Goal: Transaction & Acquisition: Purchase product/service

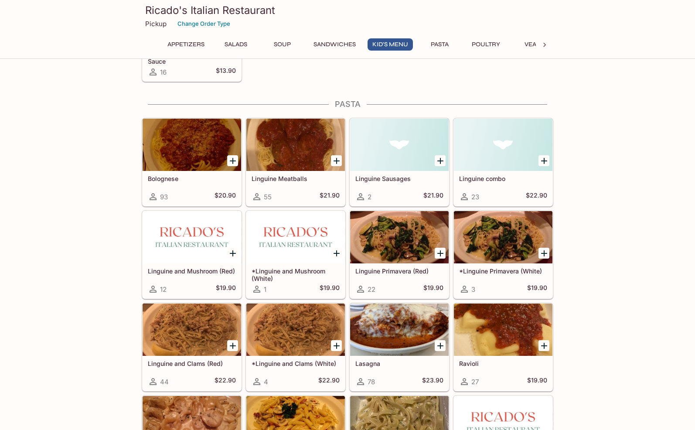
scroll to position [792, 0]
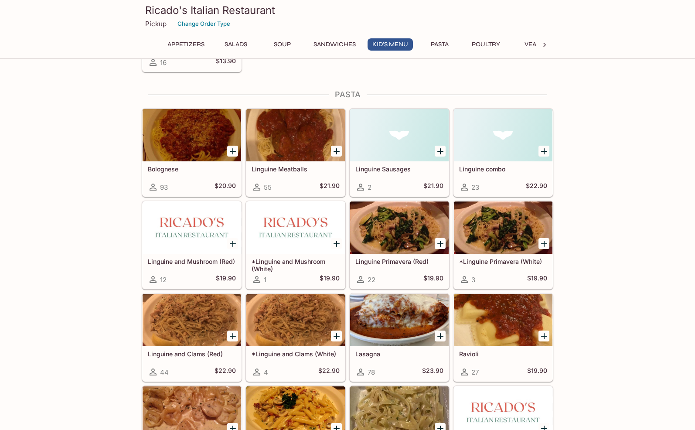
click at [489, 228] on div at bounding box center [503, 227] width 99 height 52
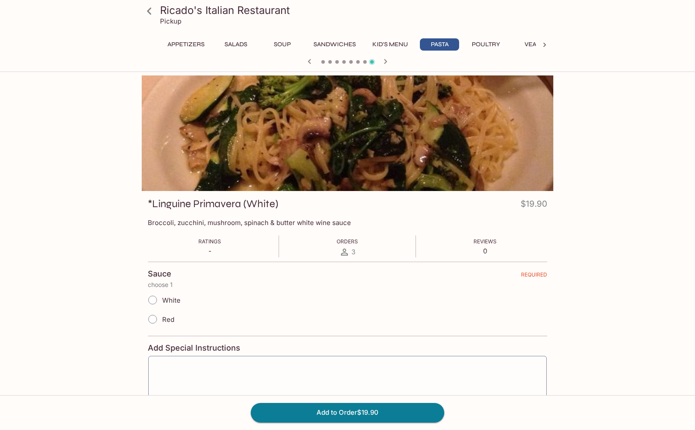
click at [154, 304] on input "White" at bounding box center [152, 300] width 18 height 18
radio input "true"
click at [93, 271] on div "Ricado's Italian Restaurant Pickup Appetizers Salads Soup Sandwiches Kid's Menu…" at bounding box center [347, 280] width 558 height 410
click at [147, 14] on icon at bounding box center [149, 10] width 15 height 15
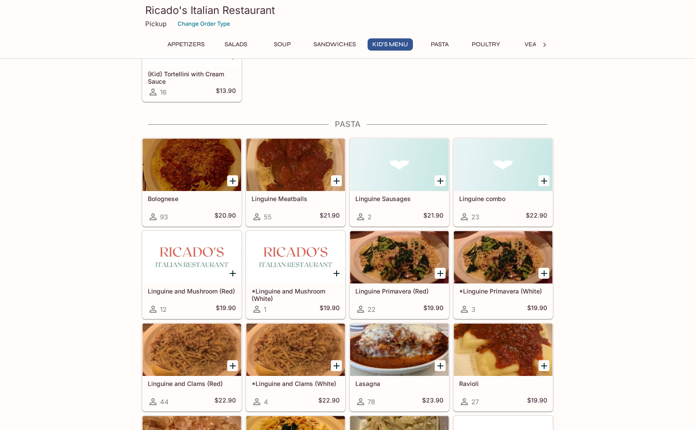
scroll to position [775, 0]
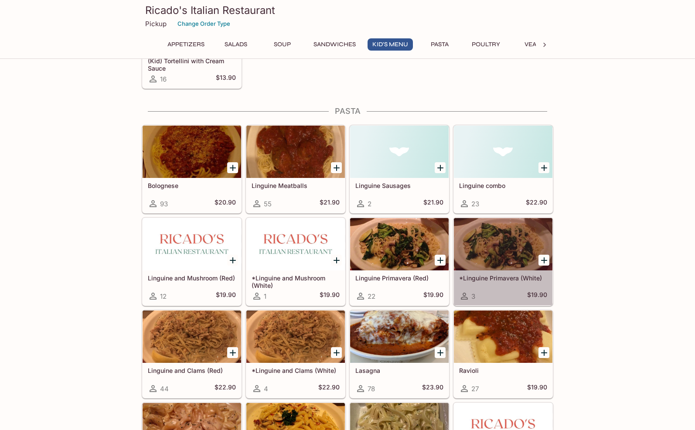
click at [499, 229] on div at bounding box center [503, 244] width 99 height 52
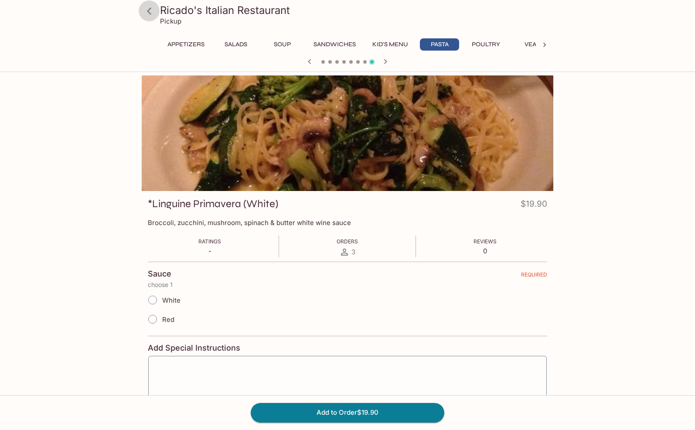
click at [149, 14] on icon at bounding box center [149, 10] width 15 height 15
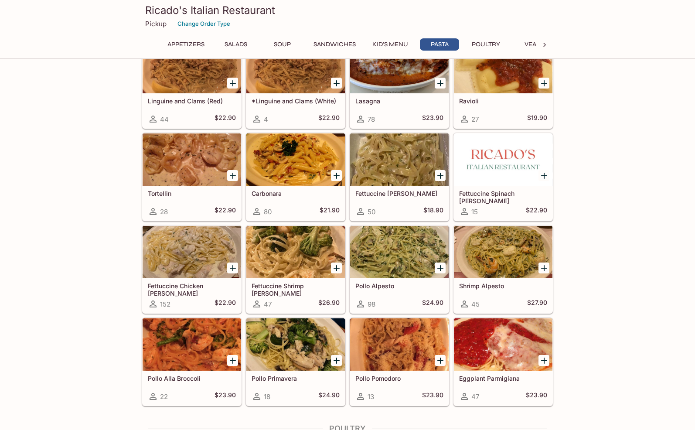
scroll to position [1051, 0]
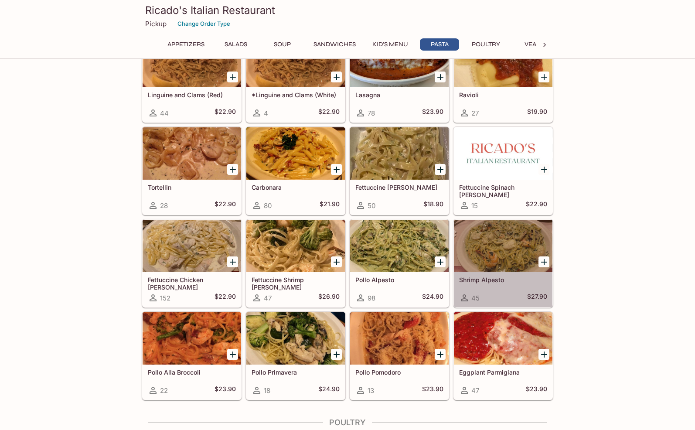
click at [490, 251] on div at bounding box center [503, 246] width 99 height 52
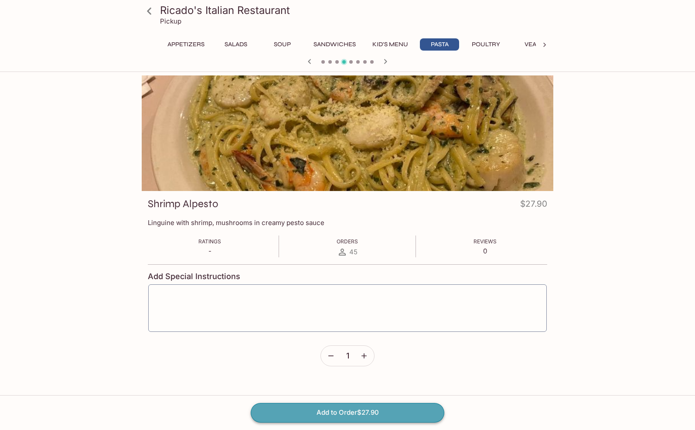
click at [321, 414] on button "Add to Order $27.90" at bounding box center [348, 412] width 194 height 19
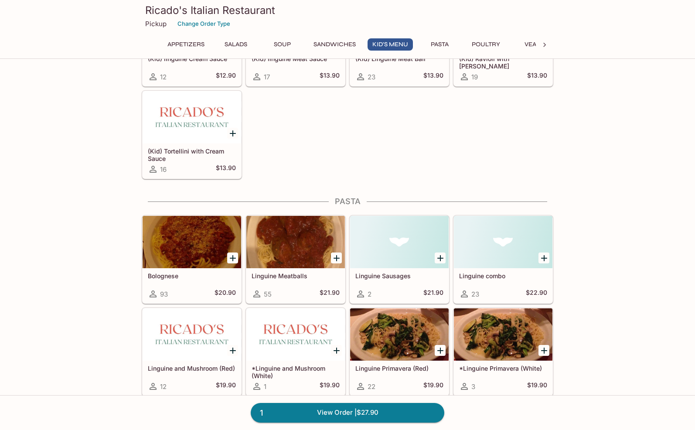
scroll to position [687, 0]
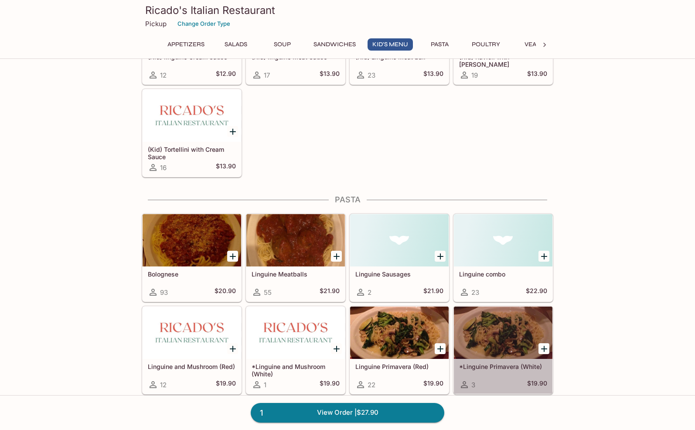
click at [499, 338] on div at bounding box center [503, 333] width 99 height 52
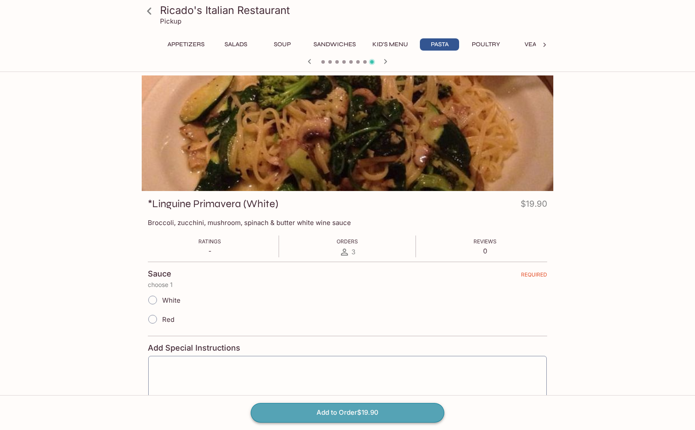
click at [358, 412] on button "Add to Order $19.90" at bounding box center [348, 412] width 194 height 19
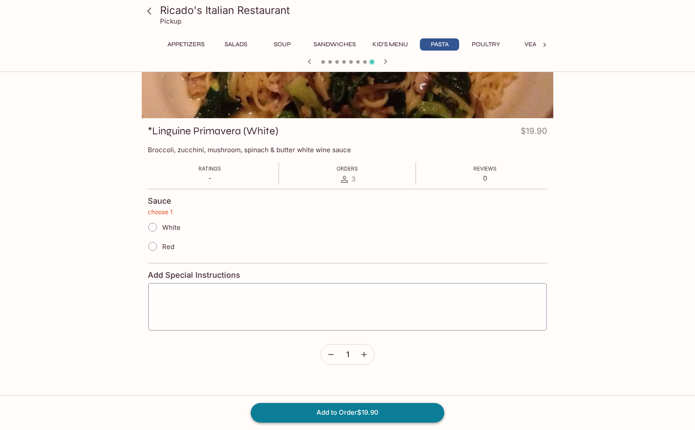
scroll to position [75, 0]
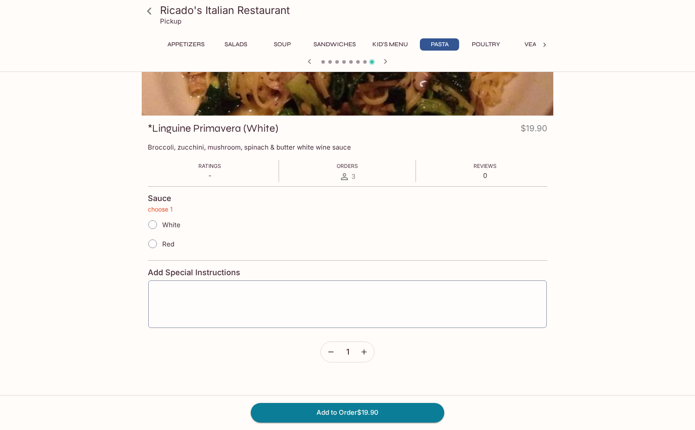
click at [482, 350] on form "Sauce choose 1 White Red Add Special Instructions x ​ 1" at bounding box center [348, 274] width 400 height 176
click at [160, 220] on input "White" at bounding box center [152, 224] width 18 height 18
radio input "true"
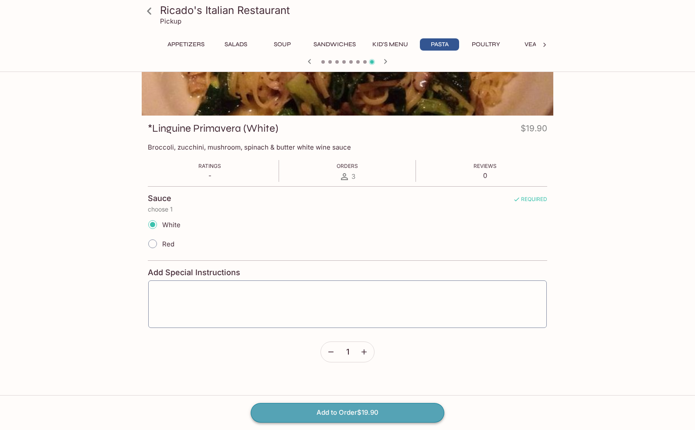
click at [339, 415] on button "Add to Order $19.90" at bounding box center [348, 412] width 194 height 19
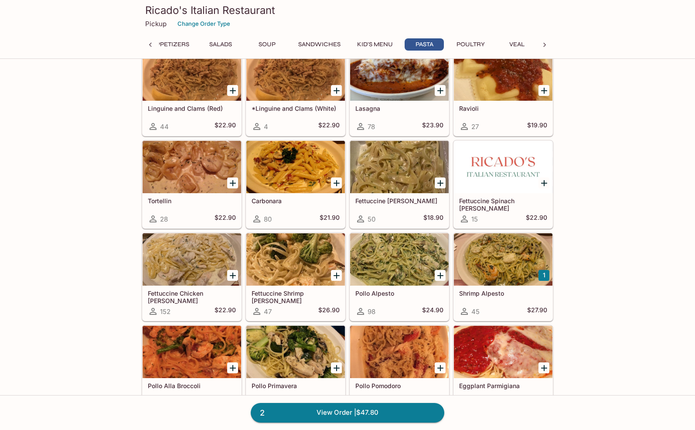
scroll to position [1033, 0]
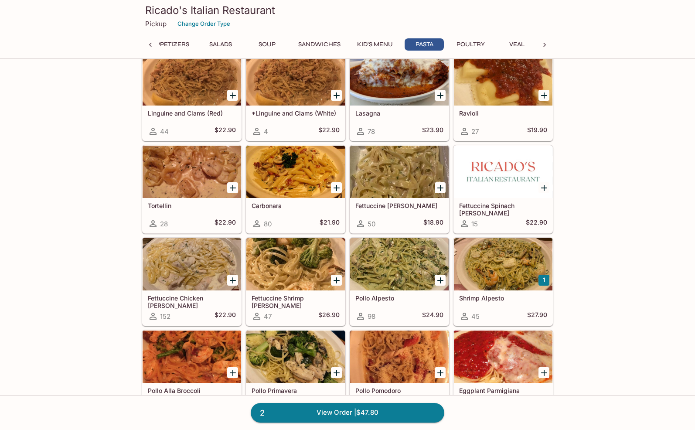
click at [521, 249] on div at bounding box center [503, 264] width 99 height 52
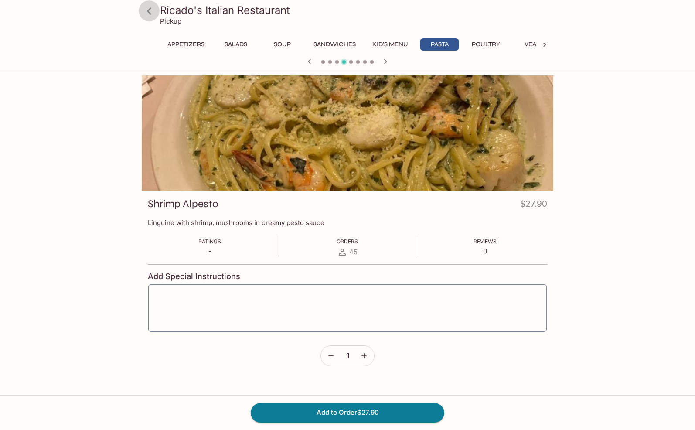
click at [151, 11] on icon at bounding box center [149, 10] width 15 height 15
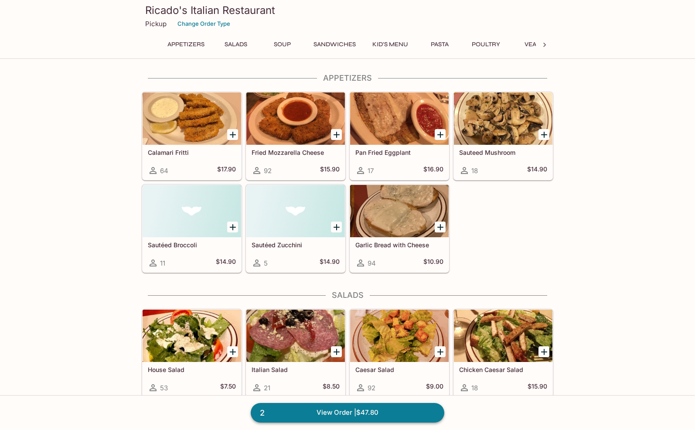
click at [393, 414] on link "2 View Order | $47.80" at bounding box center [348, 412] width 194 height 19
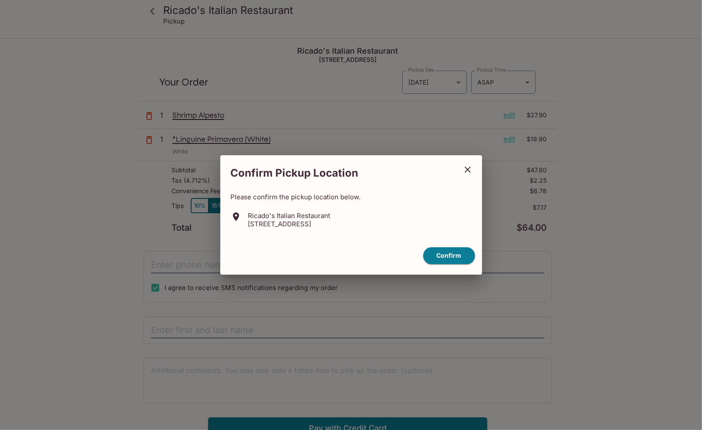
click at [350, 195] on p "Please confirm the pickup location below." at bounding box center [351, 197] width 241 height 8
click at [448, 260] on button "Confirm" at bounding box center [449, 255] width 52 height 17
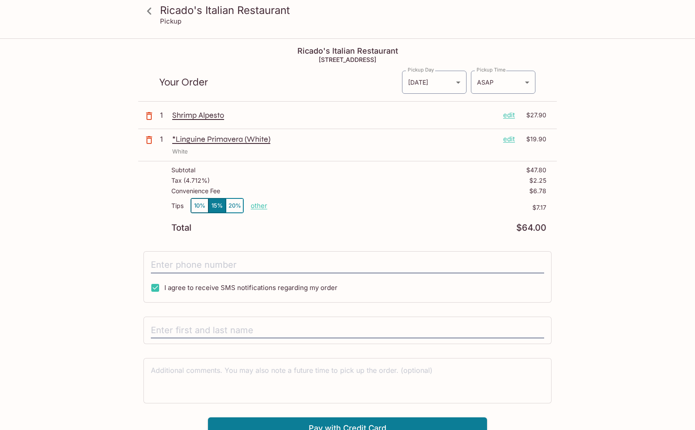
click at [513, 112] on p "edit" at bounding box center [509, 115] width 12 height 10
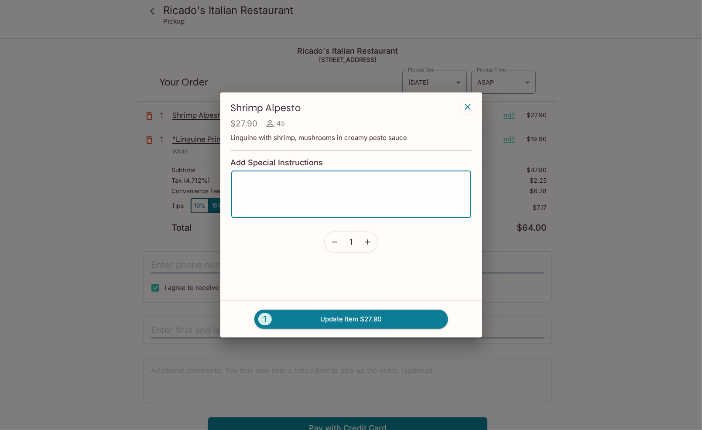
click at [296, 194] on textarea at bounding box center [351, 194] width 228 height 33
click at [264, 184] on textarea "Broccoli and spinach" at bounding box center [351, 194] width 228 height 33
click at [237, 181] on textarea "Broccoli and spinach" at bounding box center [351, 194] width 228 height 33
click at [238, 181] on textarea "Broccoli and spinach" at bounding box center [351, 194] width 228 height 33
type textarea "Add broccoli and spinach"
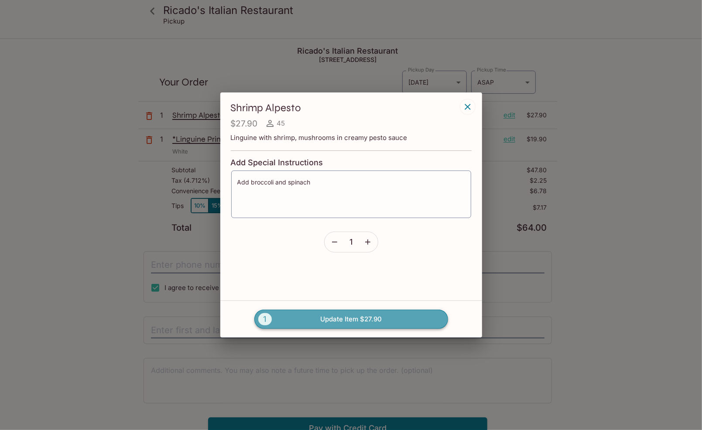
click at [332, 323] on button "1 Update Item $27.90" at bounding box center [351, 319] width 194 height 19
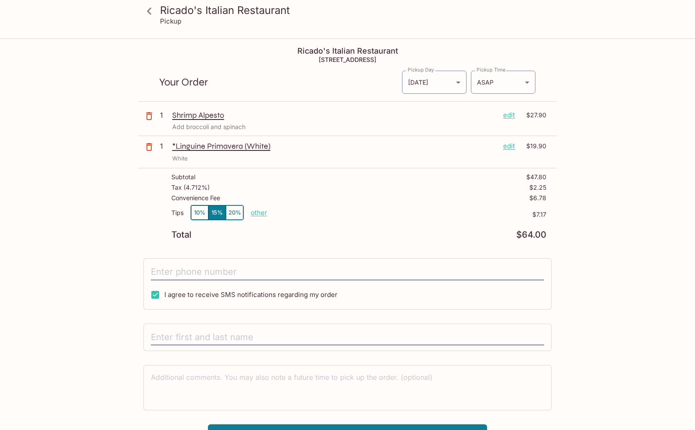
click at [260, 215] on p "other" at bounding box center [259, 212] width 17 height 8
click at [198, 212] on button "10%" at bounding box center [199, 212] width 17 height 14
click at [279, 251] on div "Ricado's Italian Restaurant 98-[STREET_ADDRESS] Your Order Pickup Day [DATE] [D…" at bounding box center [347, 242] width 419 height 407
click at [346, 189] on div "Tax ( 4.712% ) $2.25" at bounding box center [358, 189] width 375 height 10
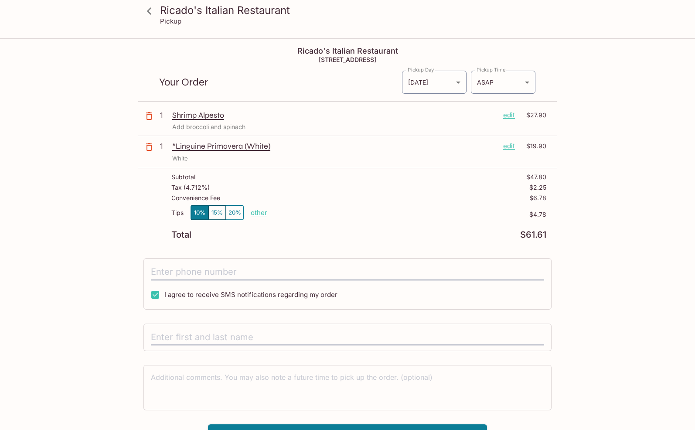
click at [346, 189] on div "Tax ( 4.712% ) $2.25" at bounding box center [358, 189] width 375 height 10
drag, startPoint x: 346, startPoint y: 189, endPoint x: 437, endPoint y: 239, distance: 103.8
click at [437, 239] on div "Subtotal $47.80 Tax ( 4.712% ) $2.25 Convenience Fee $6.78 Tips 10% 15% 20% oth…" at bounding box center [347, 206] width 419 height 76
click at [458, 83] on body "Ricado's Italian Restaurant Pickup Ricado's Italian Restaurant [STREET_ADDRESS]…" at bounding box center [347, 254] width 695 height 430
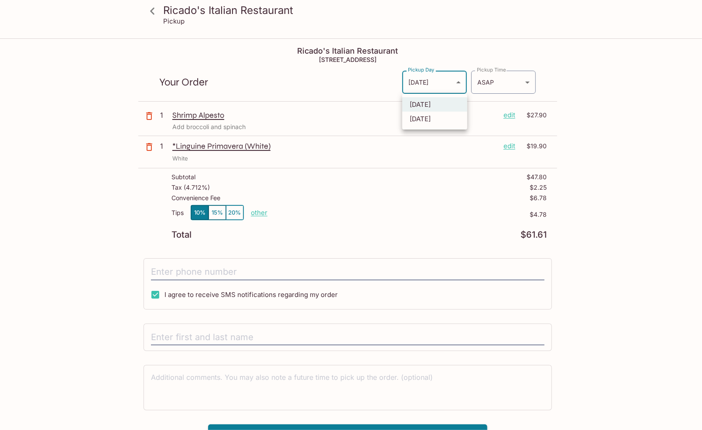
click at [415, 226] on div at bounding box center [351, 215] width 702 height 430
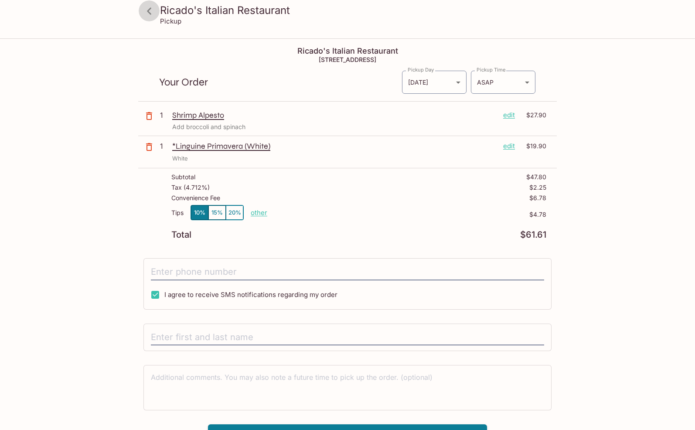
click at [149, 13] on icon at bounding box center [149, 10] width 15 height 15
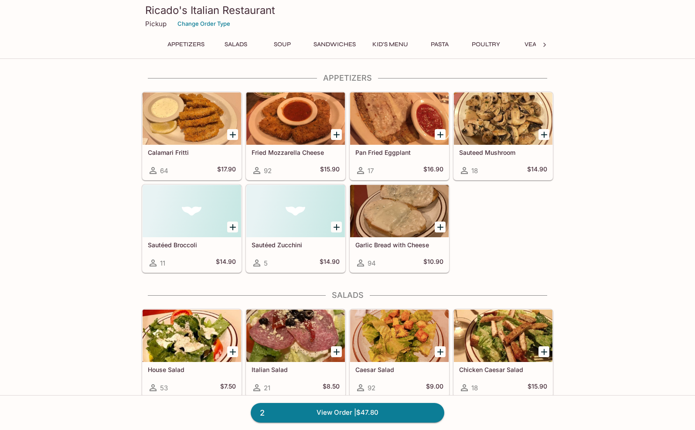
click at [279, 44] on button "Soup" at bounding box center [282, 44] width 39 height 12
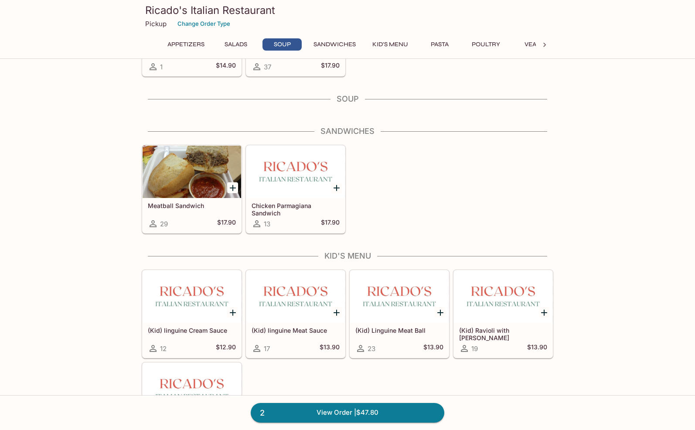
scroll to position [431, 0]
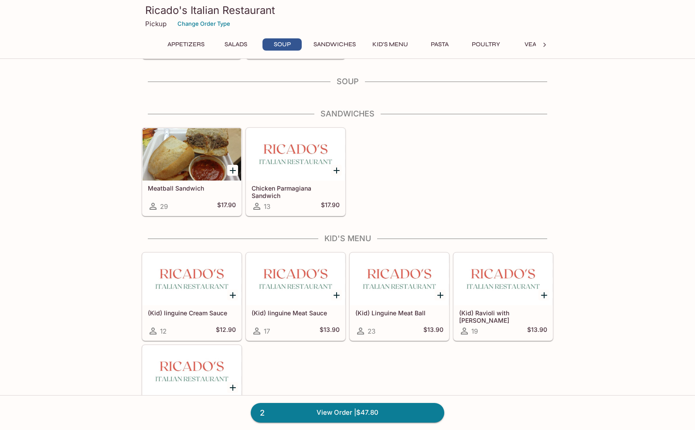
click at [379, 174] on div "Meatball Sandwich 29 $17.90 Chicken Parmagiana Sandwich 13 $17.90" at bounding box center [345, 170] width 415 height 92
click at [187, 41] on button "Appetizers" at bounding box center [186, 44] width 47 height 12
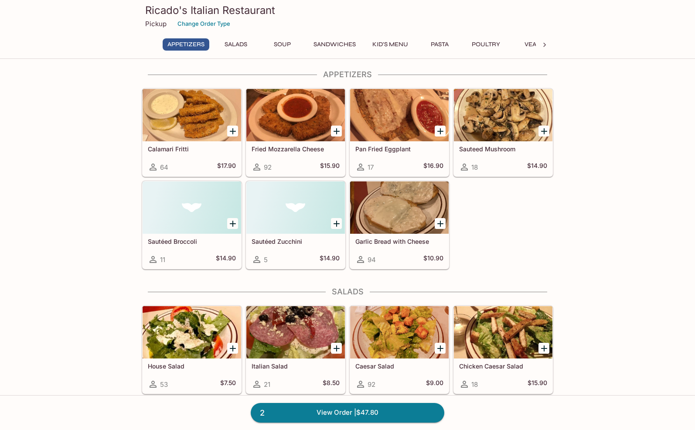
scroll to position [0, 0]
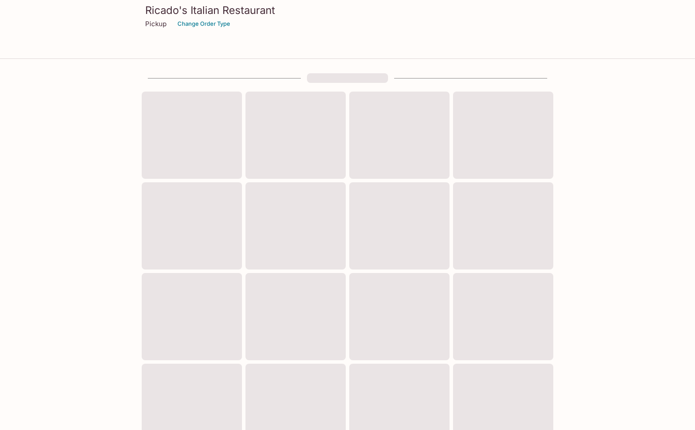
scroll to position [246, 0]
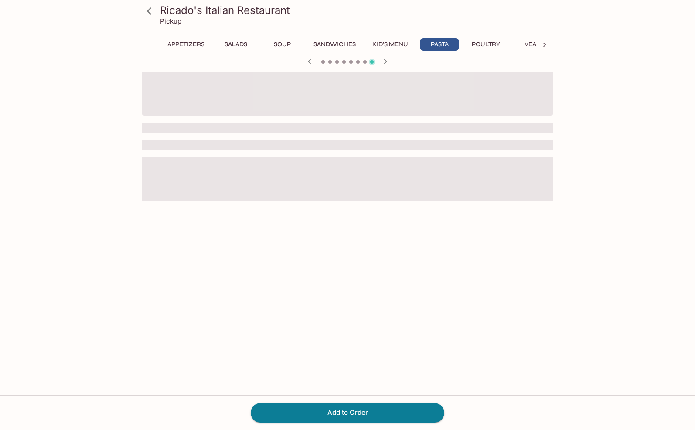
scroll to position [75, 0]
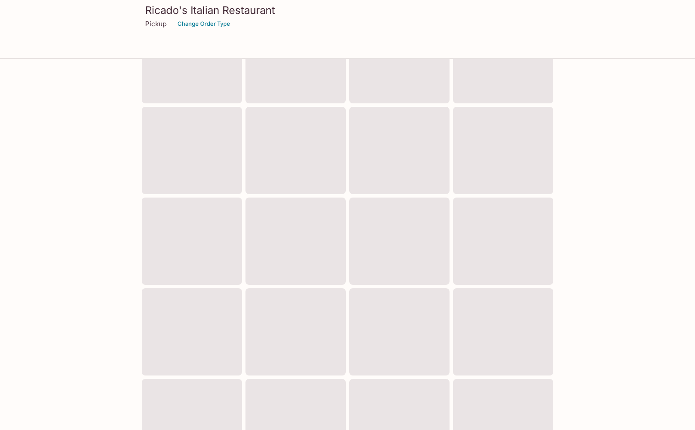
scroll to position [246, 0]
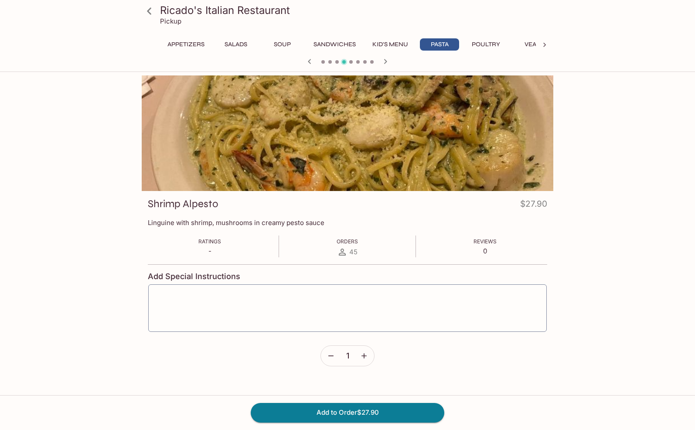
scroll to position [246, 0]
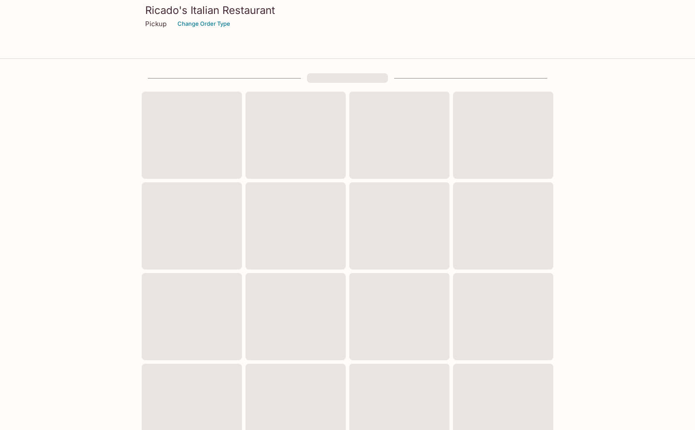
scroll to position [246, 0]
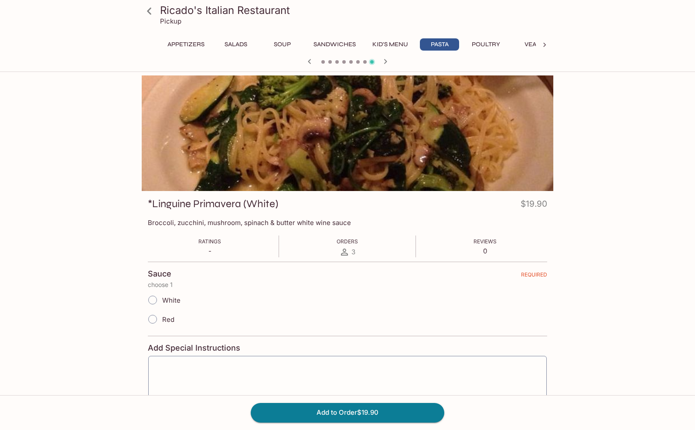
scroll to position [246, 0]
